Goal: Information Seeking & Learning: Check status

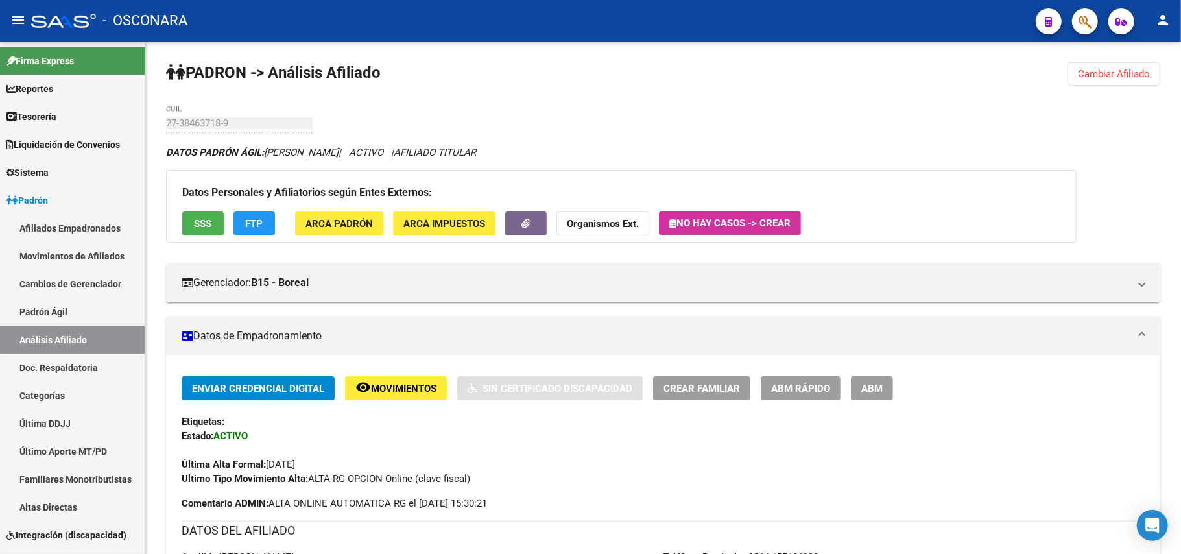
scroll to position [1152, 0]
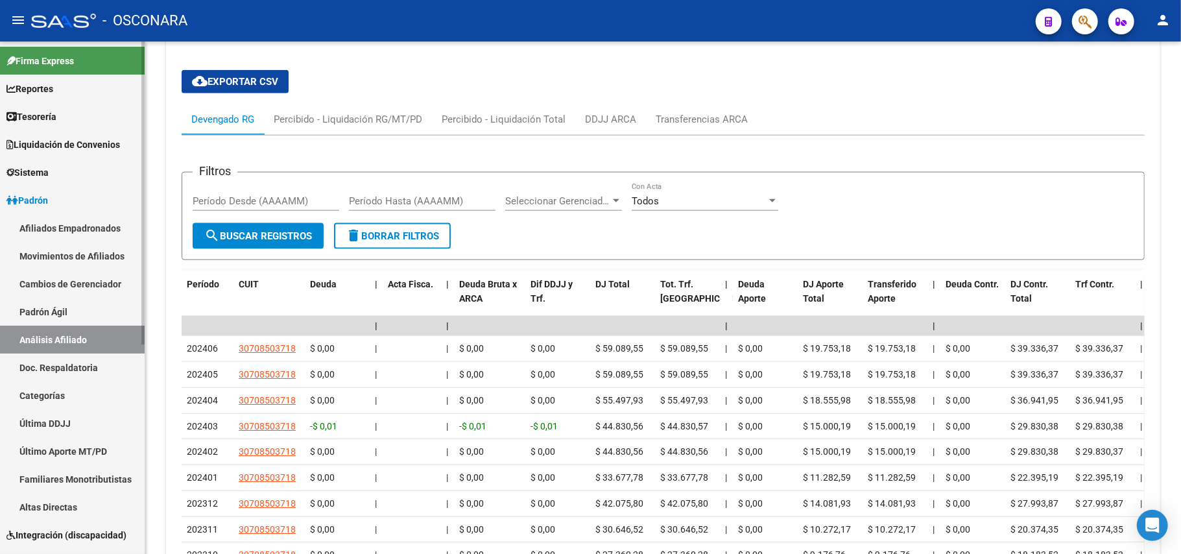
click at [77, 307] on link "Padrón Ágil" at bounding box center [72, 312] width 145 height 28
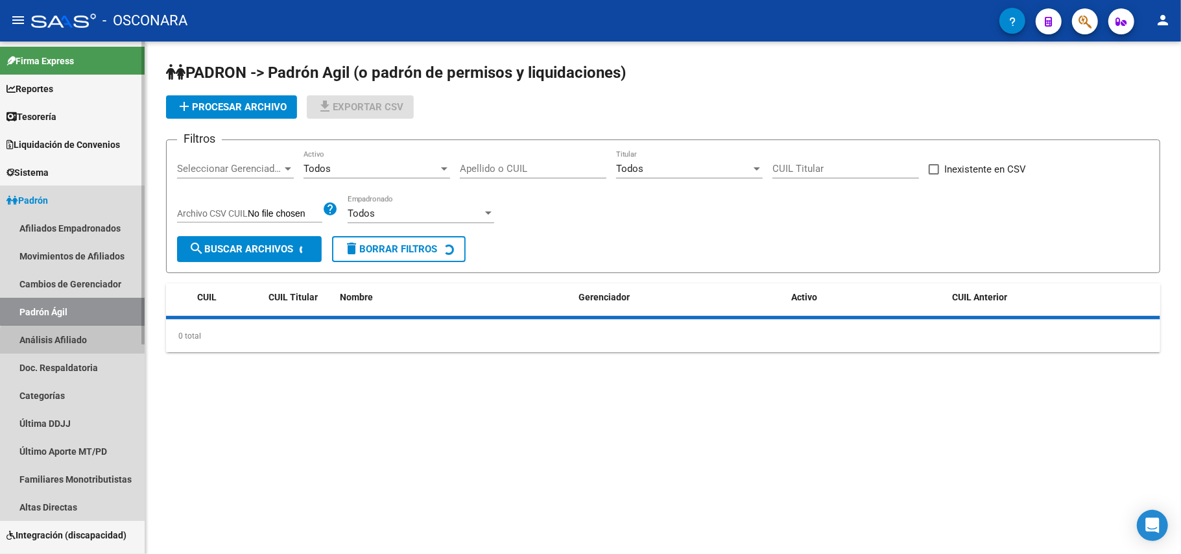
click at [93, 343] on link "Análisis Afiliado" at bounding box center [72, 340] width 145 height 28
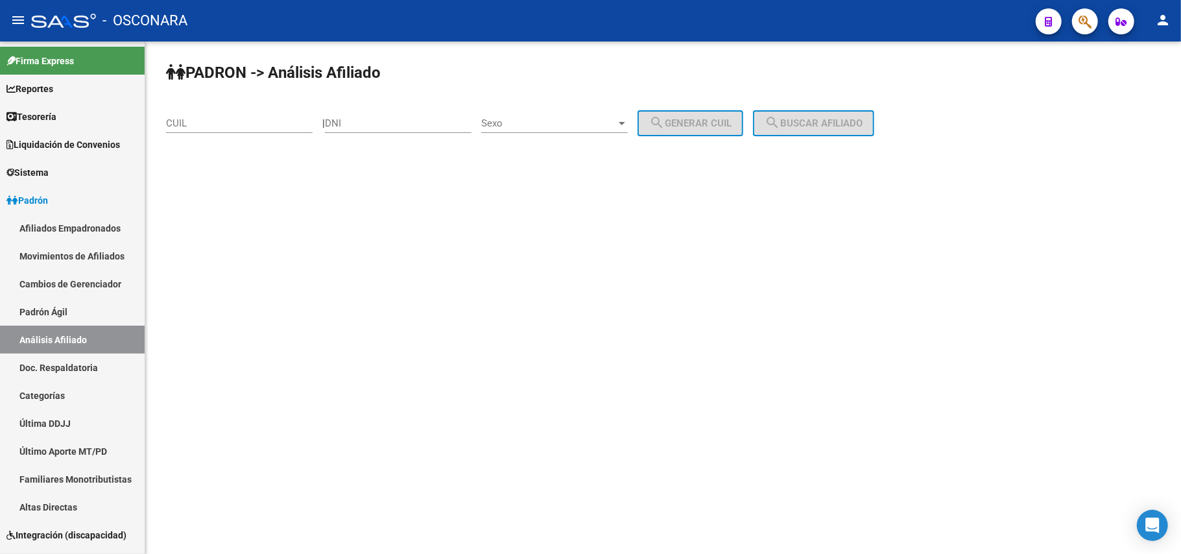
click at [224, 113] on div "CUIL" at bounding box center [239, 119] width 147 height 28
paste input "20-19049090-5"
type input "20-19049090-5"
click at [780, 119] on mat-icon "search" at bounding box center [772, 123] width 16 height 16
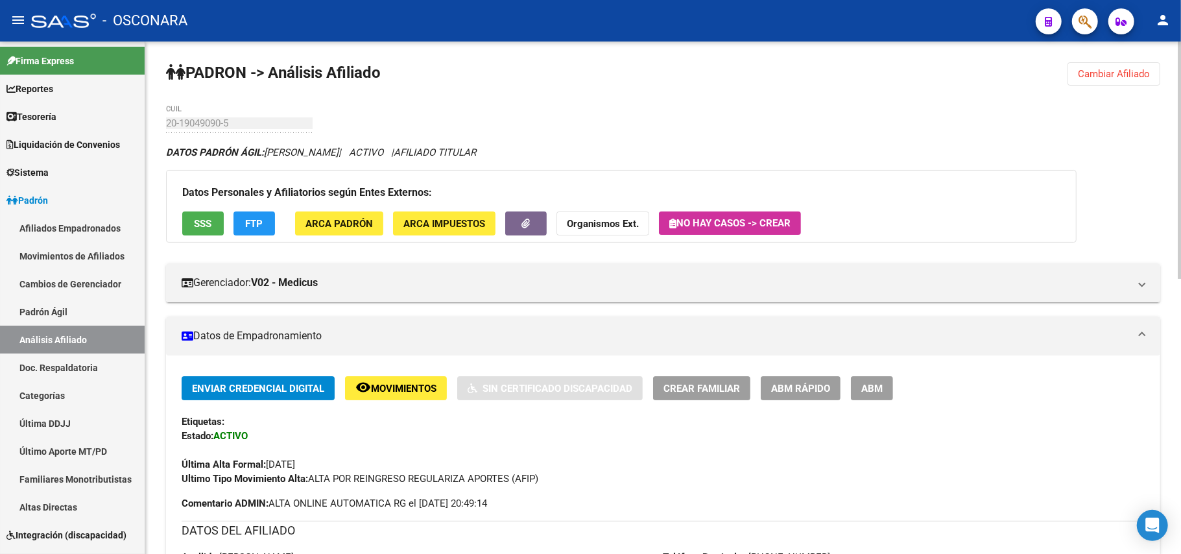
click at [214, 224] on button "SSS" at bounding box center [202, 223] width 41 height 24
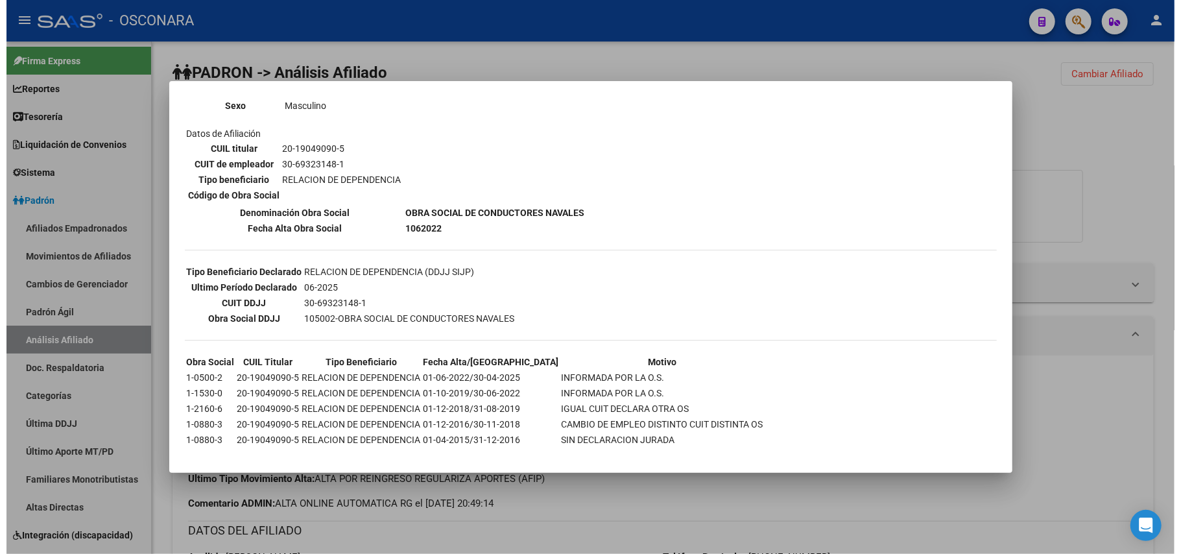
scroll to position [193, 0]
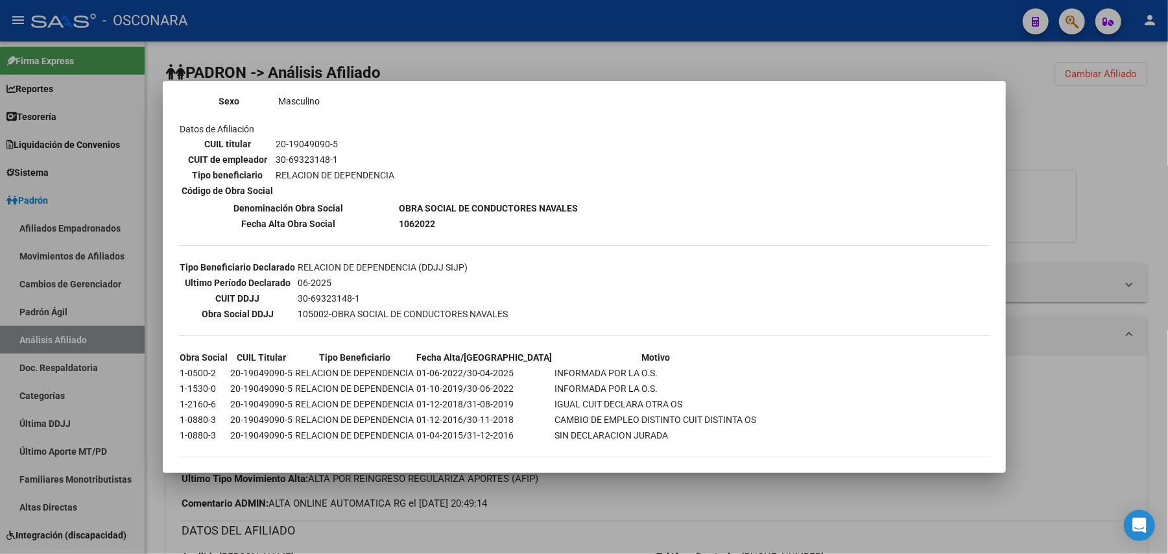
click at [701, 509] on div at bounding box center [584, 277] width 1168 height 554
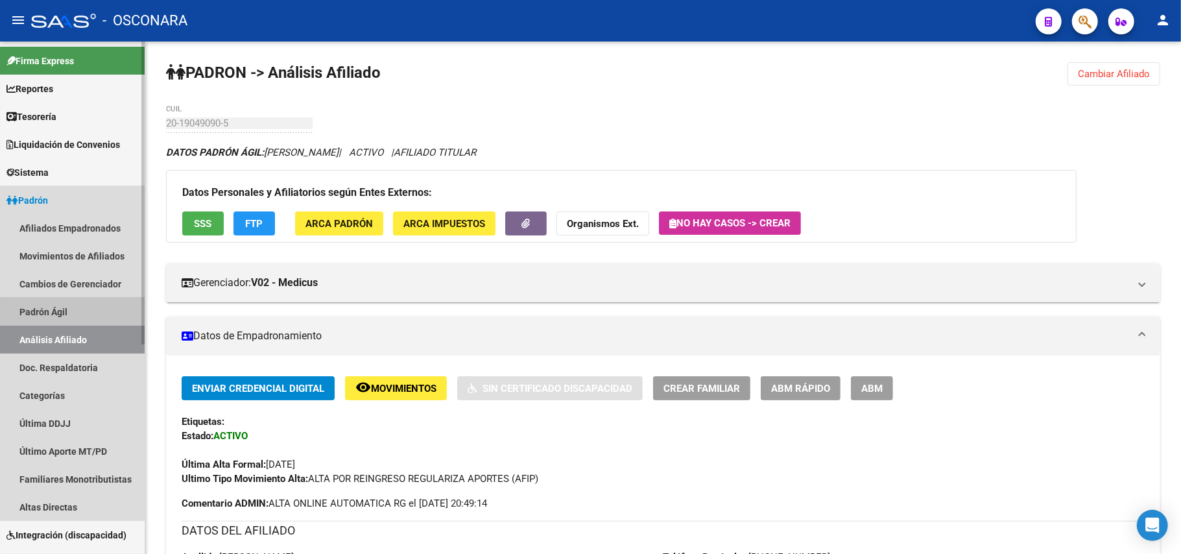
click at [91, 312] on link "Padrón Ágil" at bounding box center [72, 312] width 145 height 28
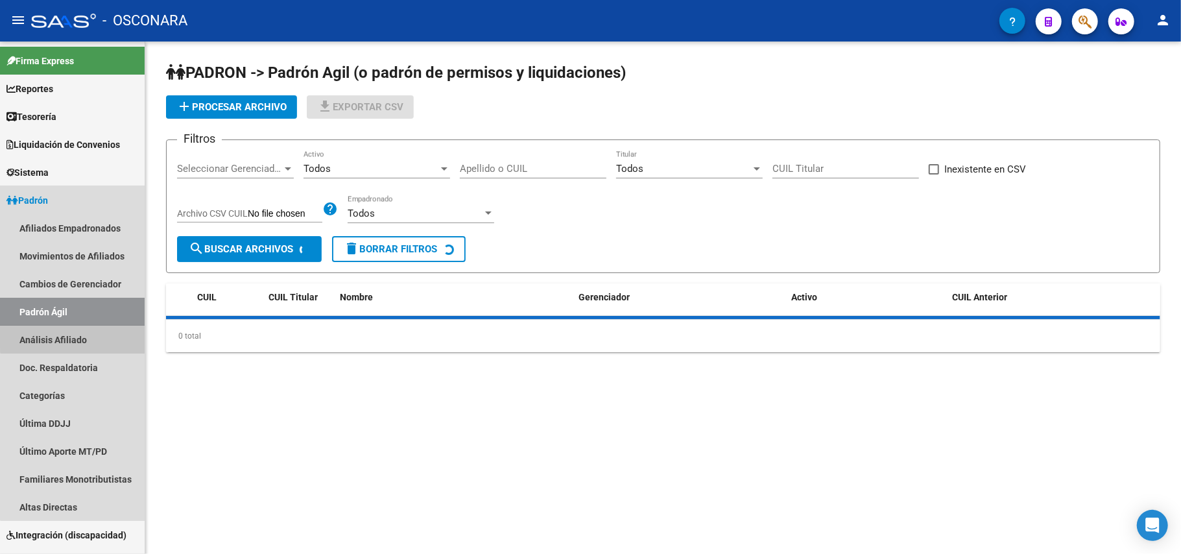
drag, startPoint x: 94, startPoint y: 333, endPoint x: 206, endPoint y: 250, distance: 139.0
click at [94, 335] on link "Análisis Afiliado" at bounding box center [72, 340] width 145 height 28
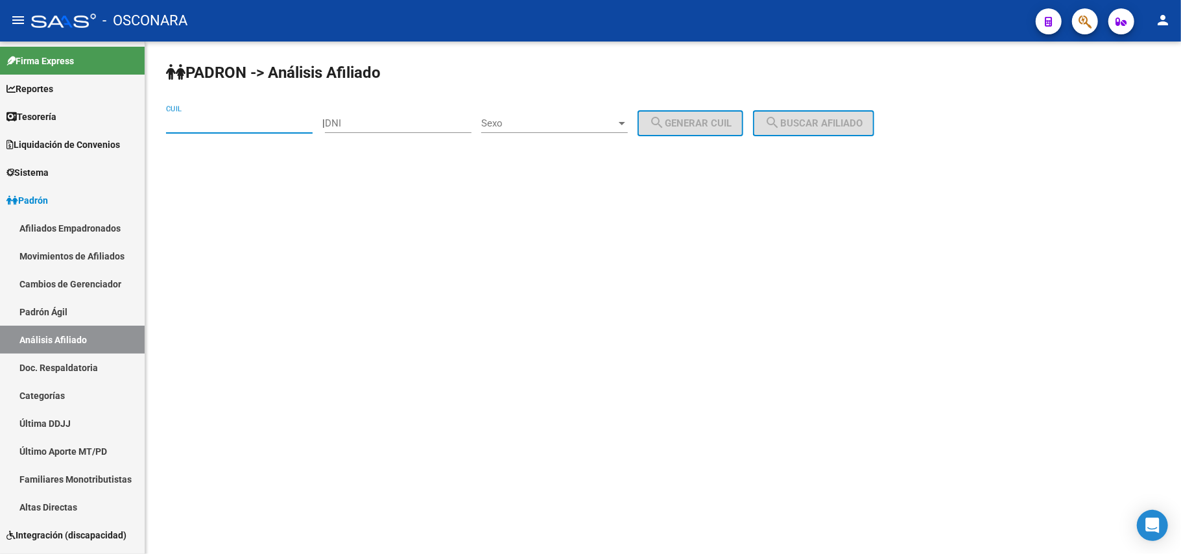
click at [255, 123] on input "CUIL" at bounding box center [239, 123] width 147 height 12
click at [278, 125] on input "CUIL" at bounding box center [239, 123] width 147 height 12
paste input "20-41366427-7"
type input "20-41366427-7"
click at [813, 136] on div "PADRON -> Análisis Afiliado 20-41366427-7 CUIL | DNI Sexo Sexo search Generar C…" at bounding box center [663, 109] width 1036 height 136
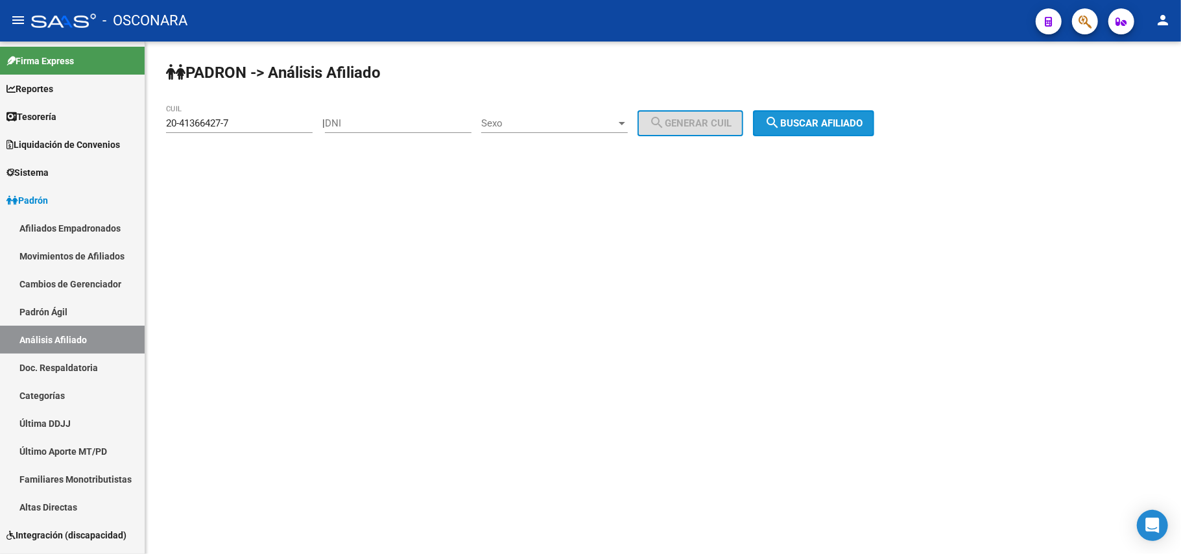
click at [815, 114] on button "search Buscar afiliado" at bounding box center [813, 123] width 121 height 26
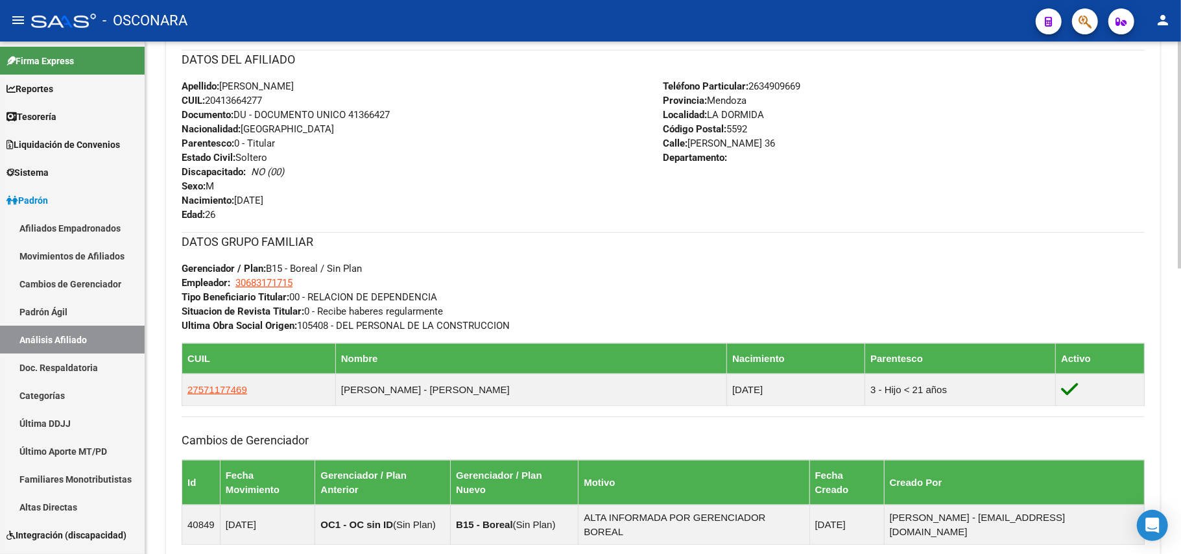
scroll to position [646, 0]
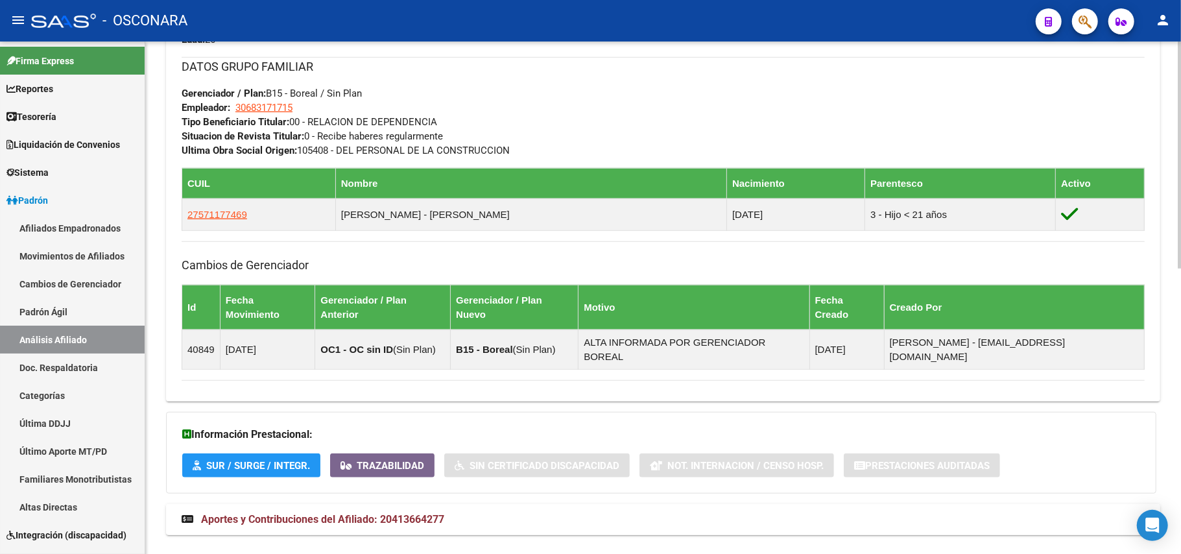
click at [434, 513] on span "Aportes y Contribuciones del Afiliado: 20413664277" at bounding box center [322, 519] width 243 height 12
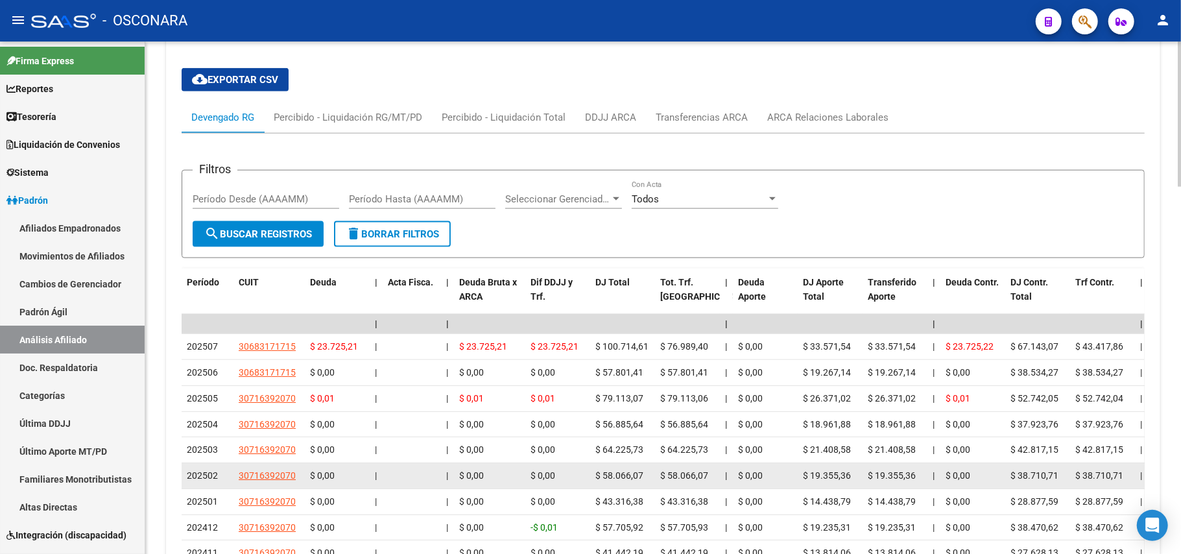
scroll to position [1295, 0]
